Goal: Transaction & Acquisition: Purchase product/service

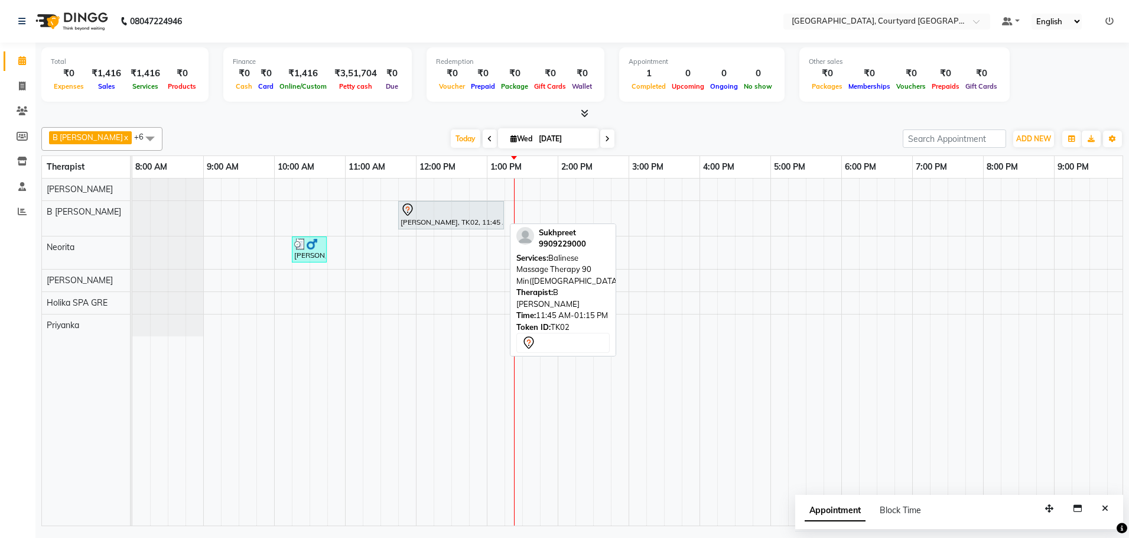
click at [440, 223] on div "[PERSON_NAME], TK02, 11:45 AM-01:15 PM, Balinese Massage Therapy 90 Min([DEMOGR…" at bounding box center [450, 215] width 103 height 25
select select "7"
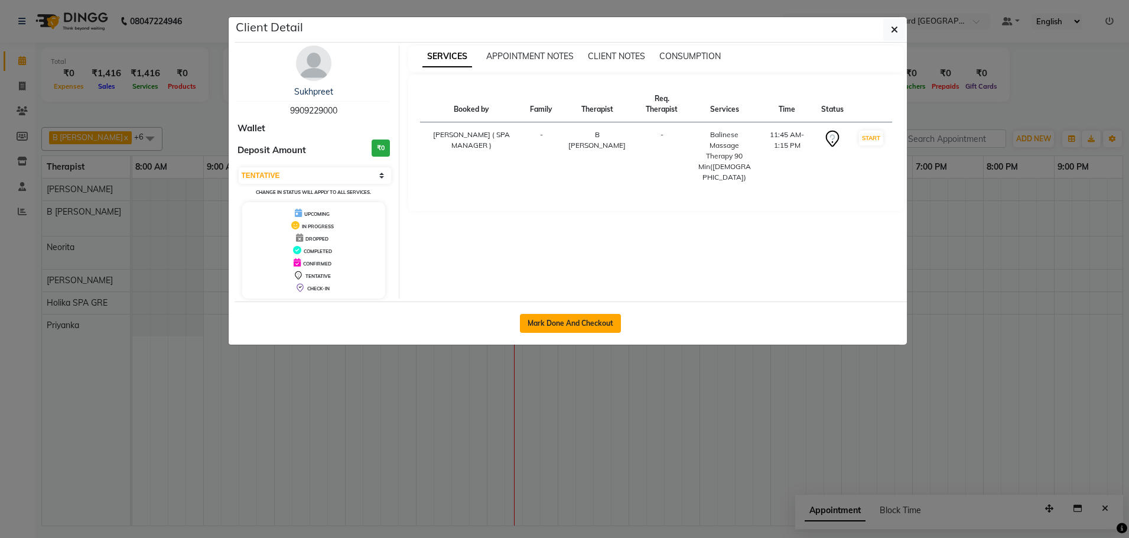
click at [545, 320] on button "Mark Done And Checkout" at bounding box center [570, 323] width 101 height 19
select select "service"
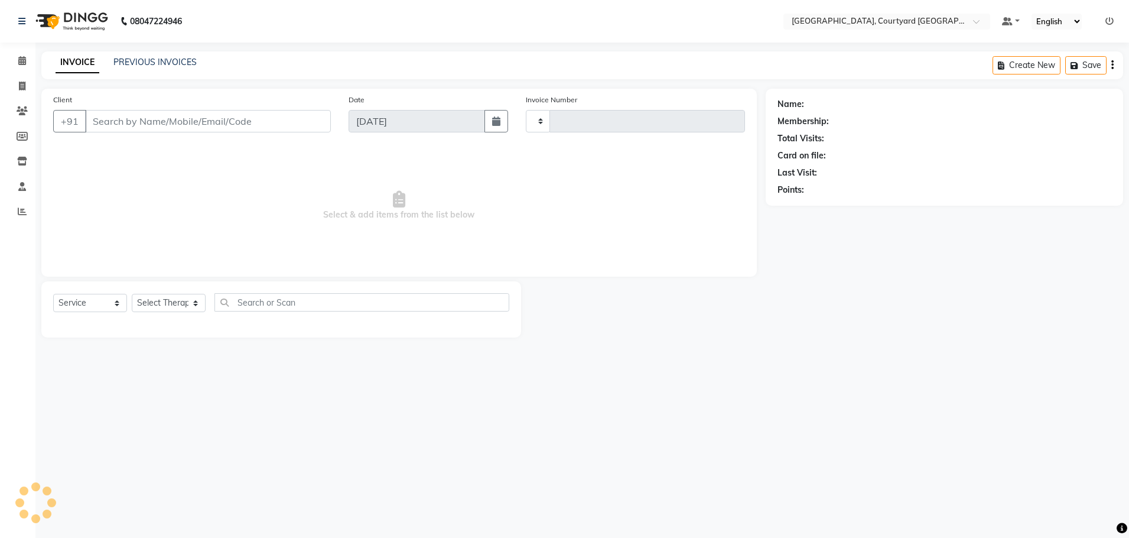
type input "0514"
select select "7754"
select select "membership"
type input "99******00"
select select "70580"
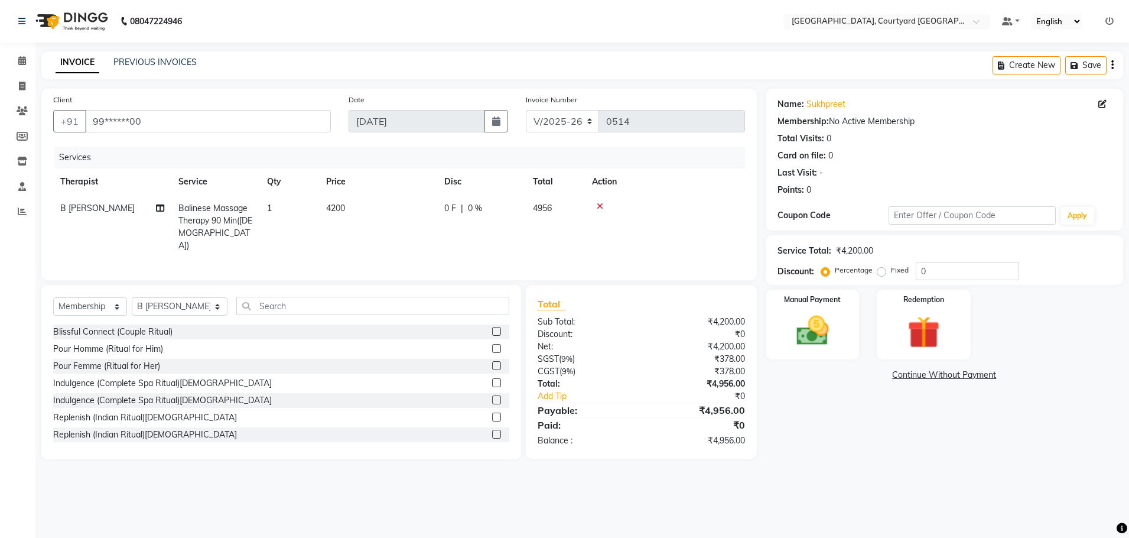
click at [473, 207] on span "0 %" at bounding box center [475, 208] width 14 height 12
select select "70580"
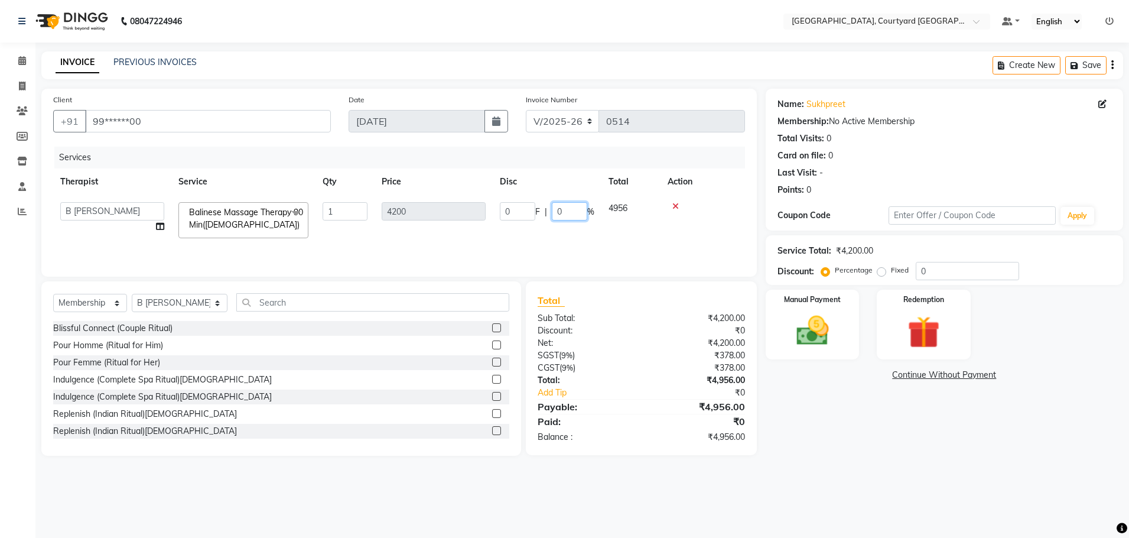
click at [567, 212] on input "0" at bounding box center [569, 211] width 35 height 18
type input "10"
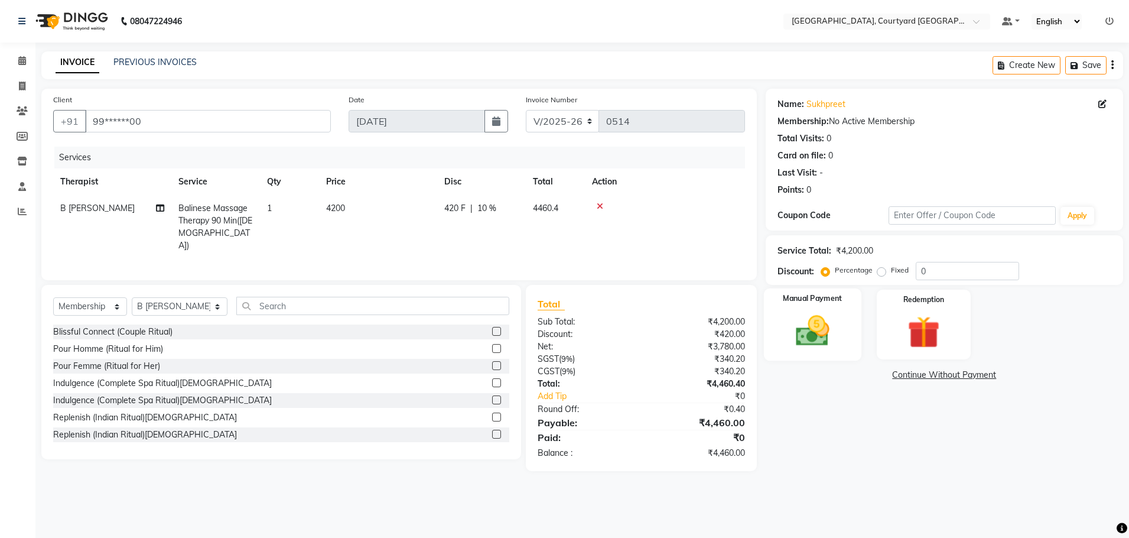
click at [818, 337] on img at bounding box center [812, 330] width 55 height 39
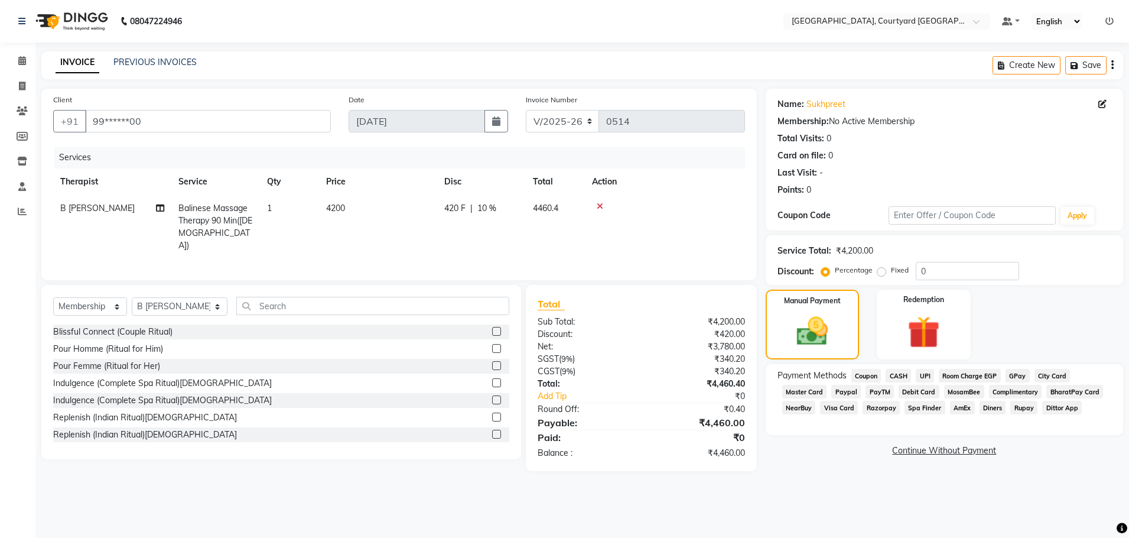
click at [924, 375] on span "UPI" at bounding box center [925, 376] width 18 height 14
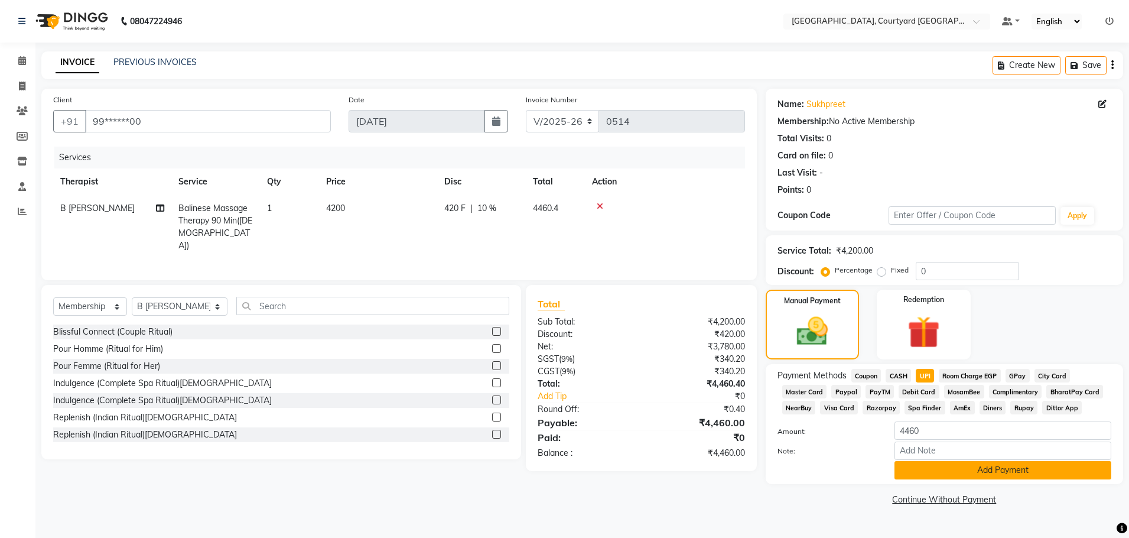
click at [934, 469] on button "Add Payment" at bounding box center [1003, 470] width 217 height 18
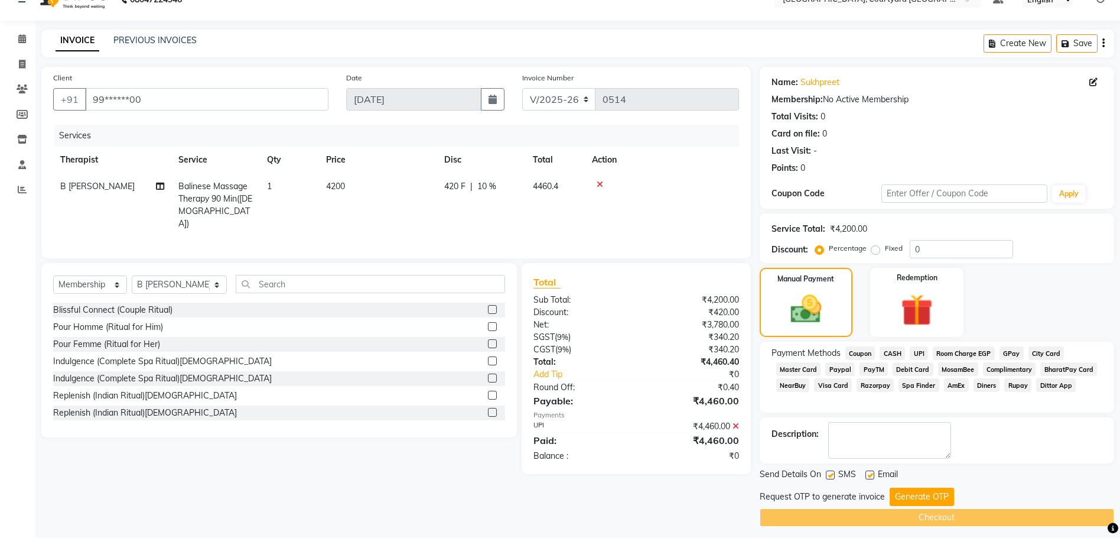
scroll to position [28, 0]
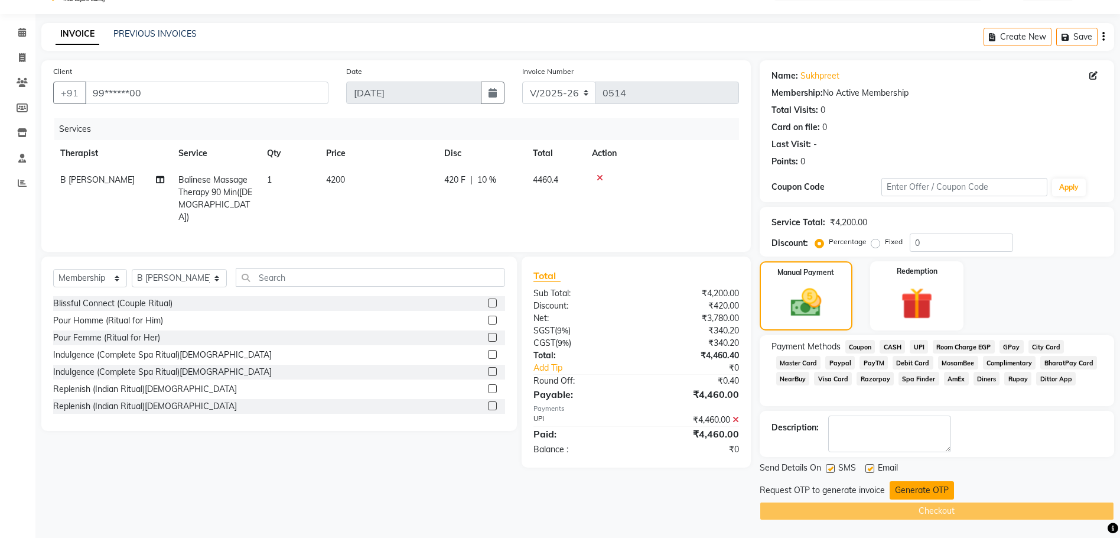
click at [938, 490] on button "Generate OTP" at bounding box center [922, 490] width 64 height 18
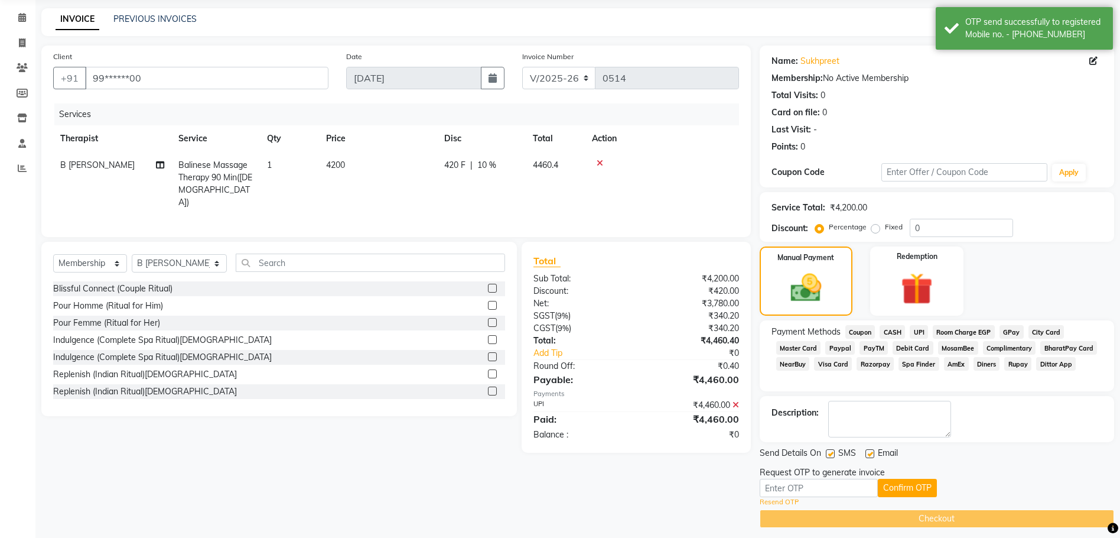
scroll to position [51, 0]
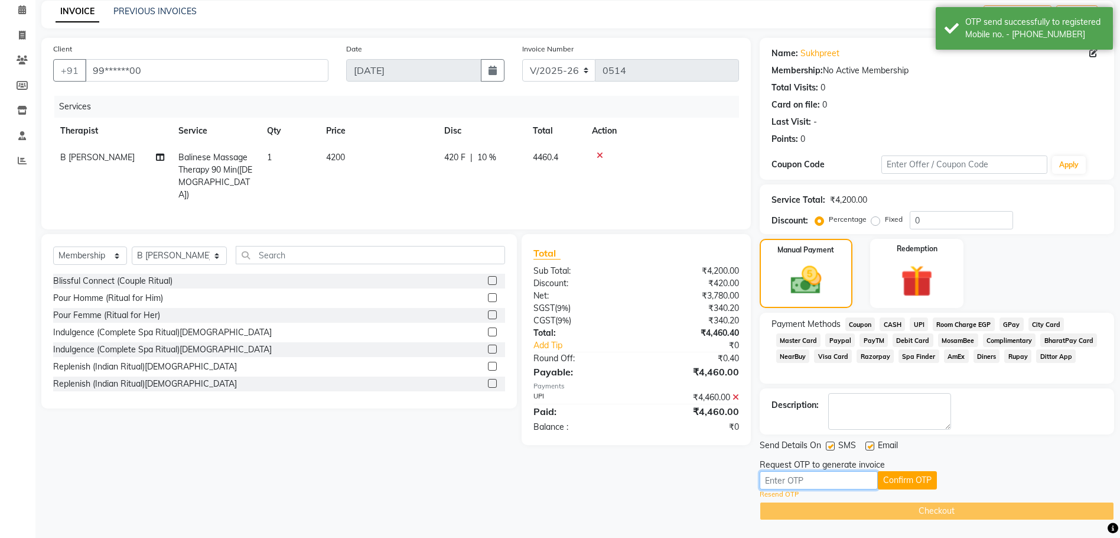
click at [803, 484] on input "text" at bounding box center [819, 480] width 118 height 18
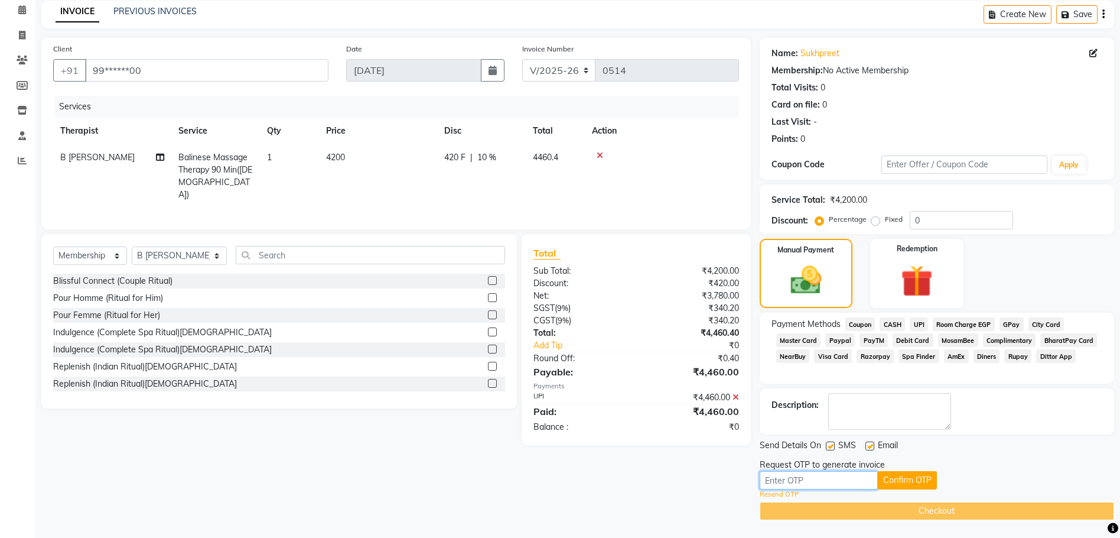
click at [779, 480] on input "text" at bounding box center [819, 480] width 118 height 18
type input "4262"
click at [903, 478] on button "Confirm OTP" at bounding box center [907, 480] width 59 height 18
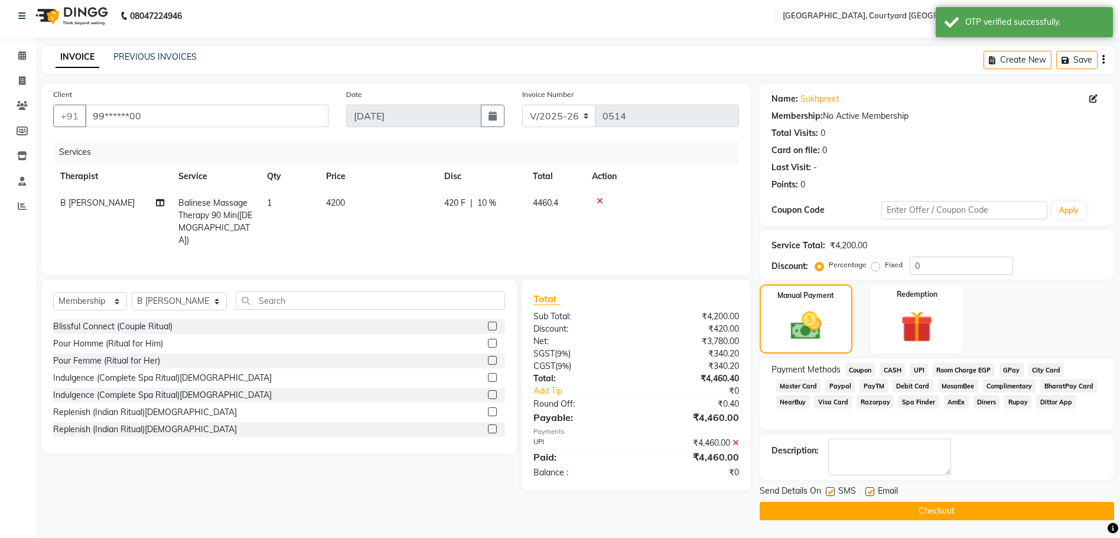
click at [894, 510] on button "Checkout" at bounding box center [937, 511] width 355 height 18
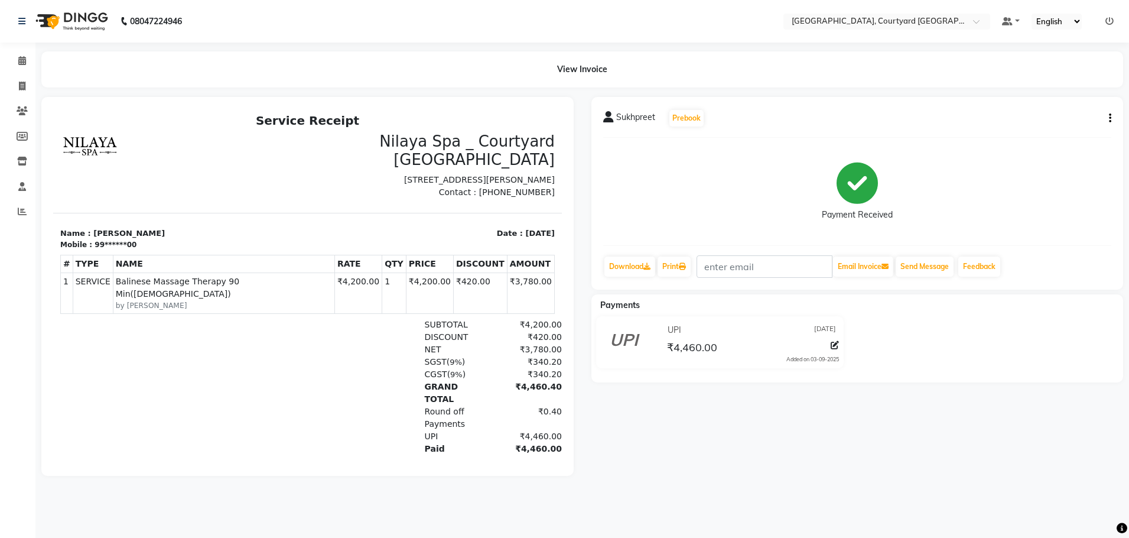
select select "7754"
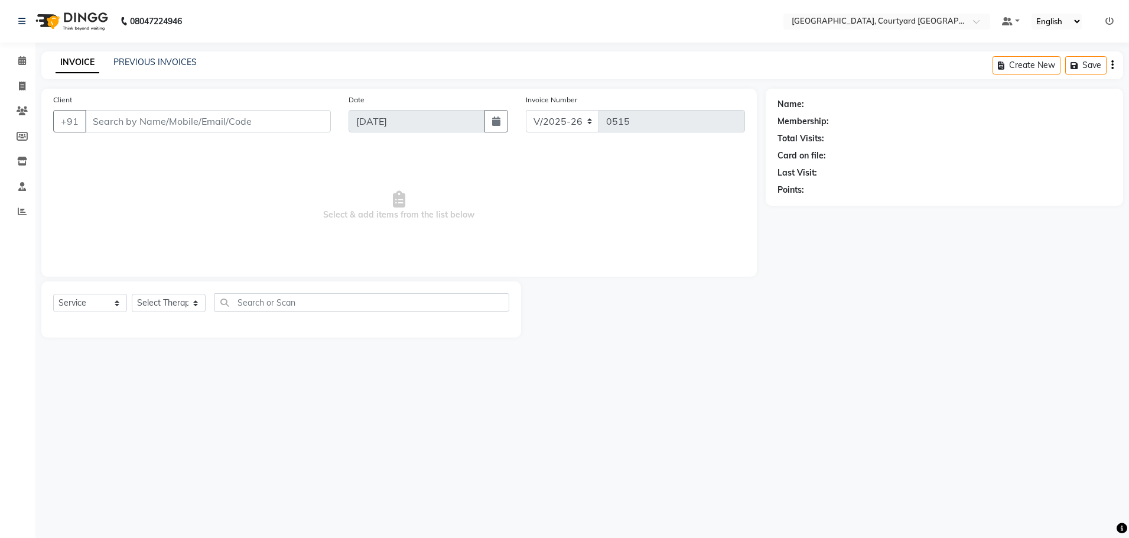
select select "membership"
type input "99******00"
select select "70580"
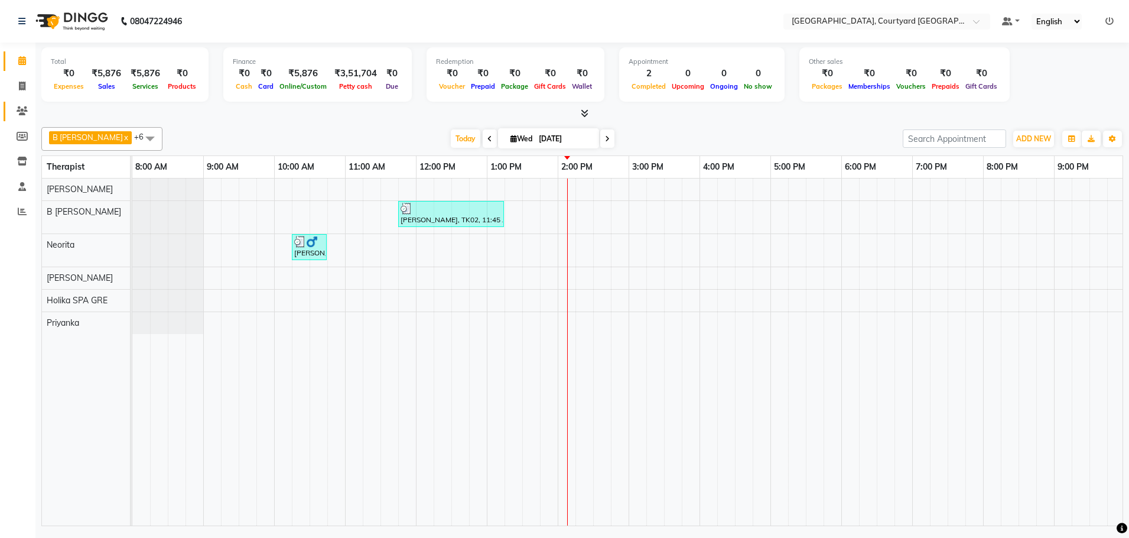
click at [21, 107] on icon at bounding box center [22, 110] width 11 height 9
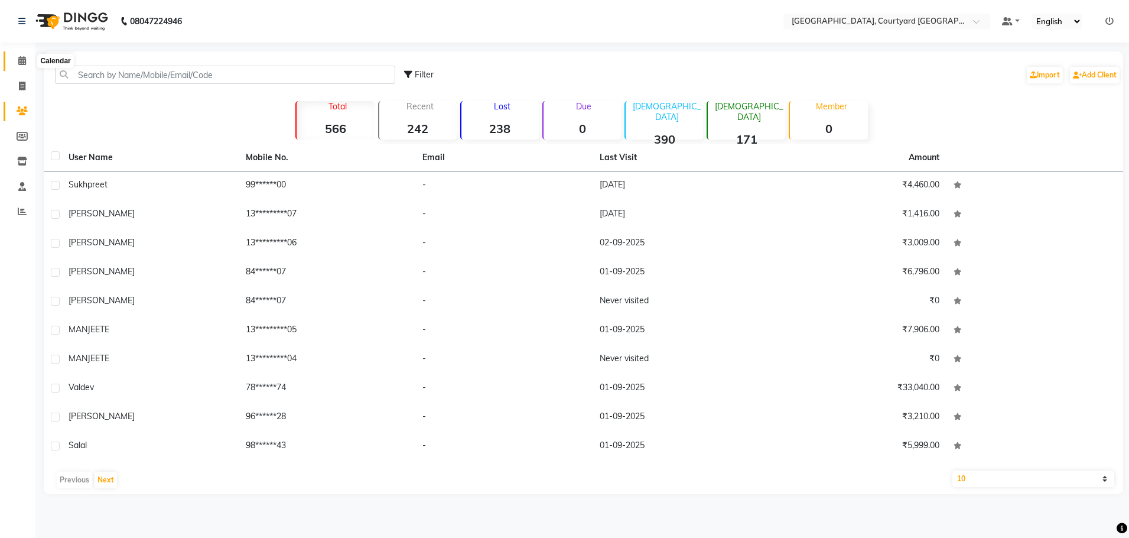
click at [18, 60] on icon at bounding box center [22, 60] width 8 height 9
